Goal: Navigation & Orientation: Find specific page/section

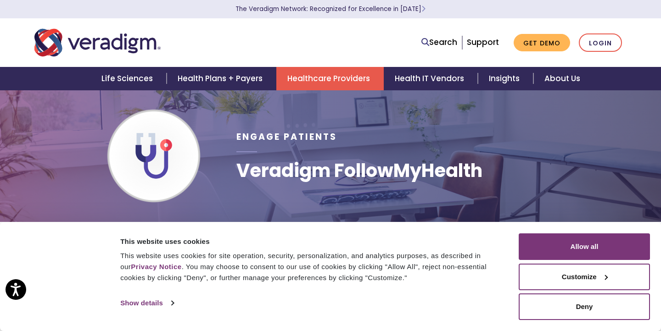
scroll to position [0, 0]
click at [488, 303] on div "Consent Selection Necessary Preferences Statistics Marketing Show details" at bounding box center [318, 303] width 401 height 14
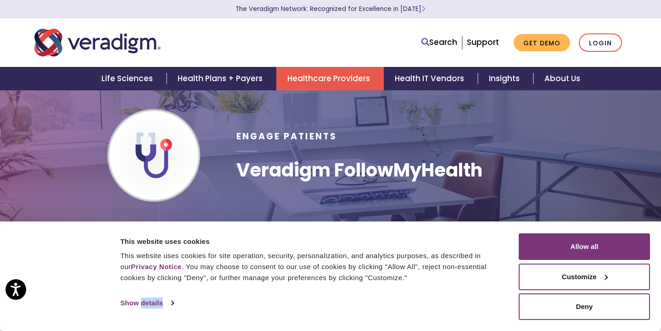
click at [488, 303] on div "Consent Selection Necessary Preferences Statistics Marketing Show details" at bounding box center [318, 303] width 401 height 14
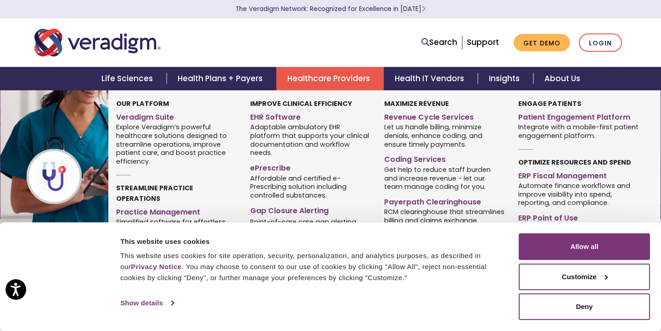
click at [334, 83] on link "Healthcare Providers" at bounding box center [329, 78] width 107 height 23
